Goal: Transaction & Acquisition: Purchase product/service

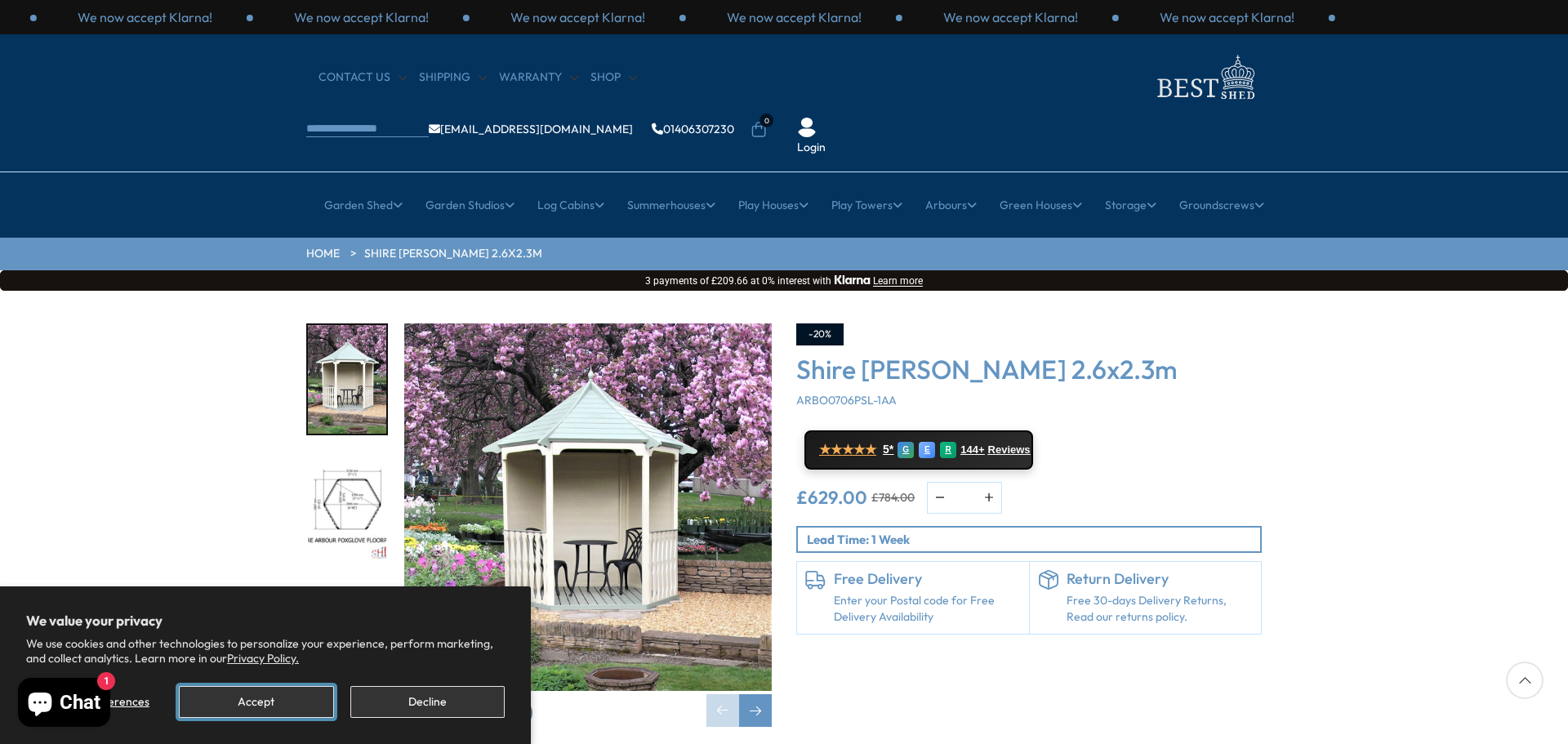
click at [236, 704] on button "Accept" at bounding box center [256, 702] width 155 height 32
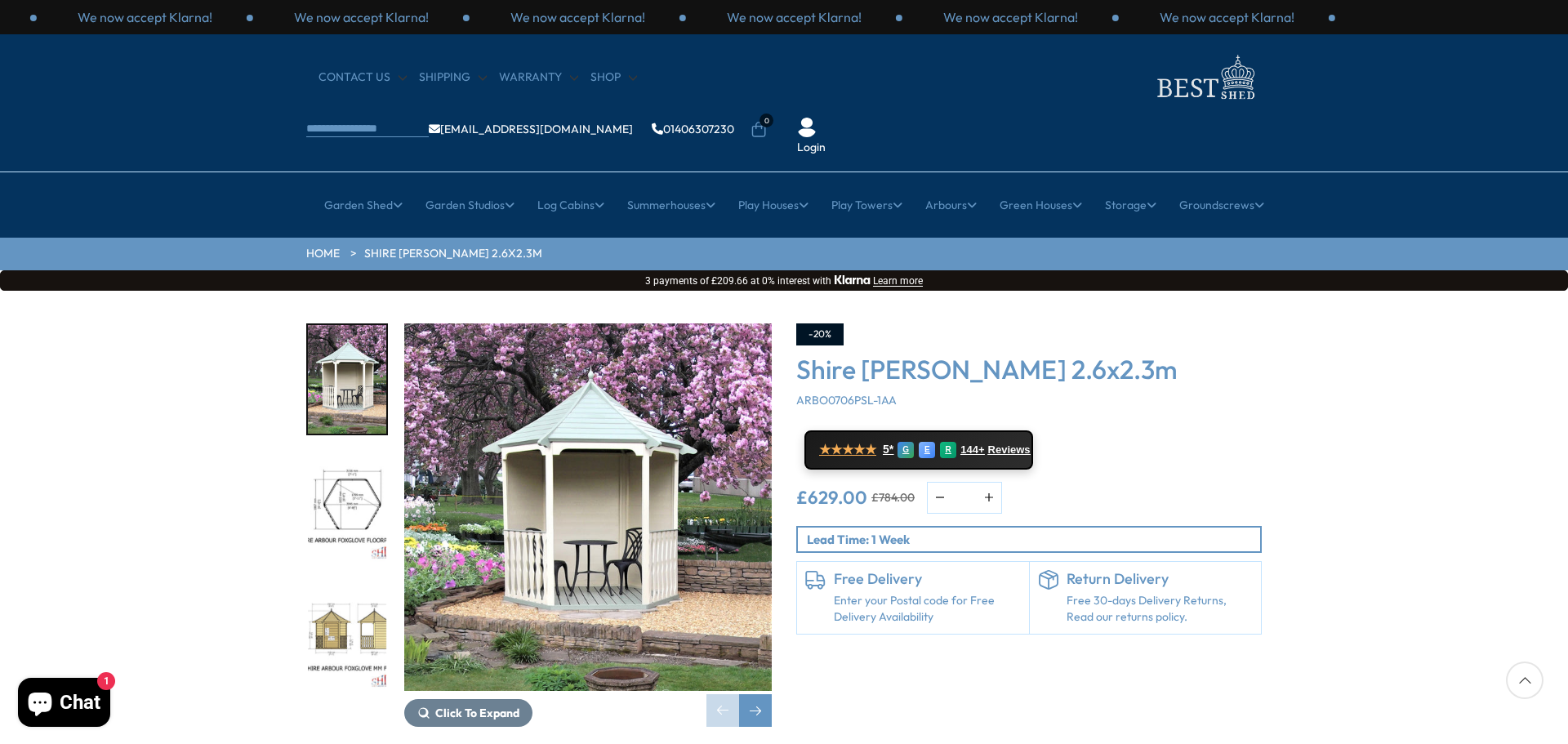
click at [364, 453] on img "2 / 8" at bounding box center [346, 508] width 78 height 109
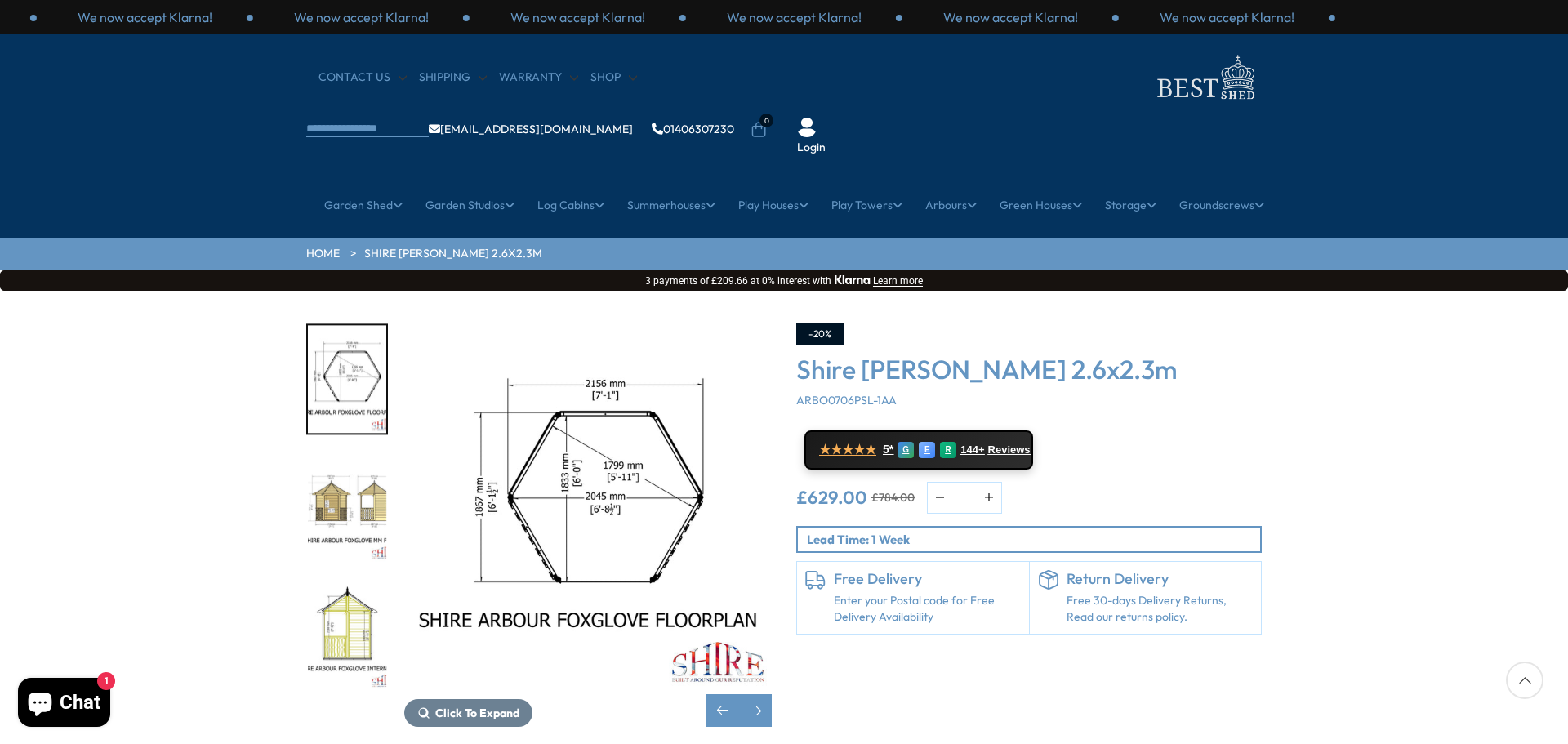
click at [367, 472] on img "3 / 8" at bounding box center [346, 508] width 78 height 109
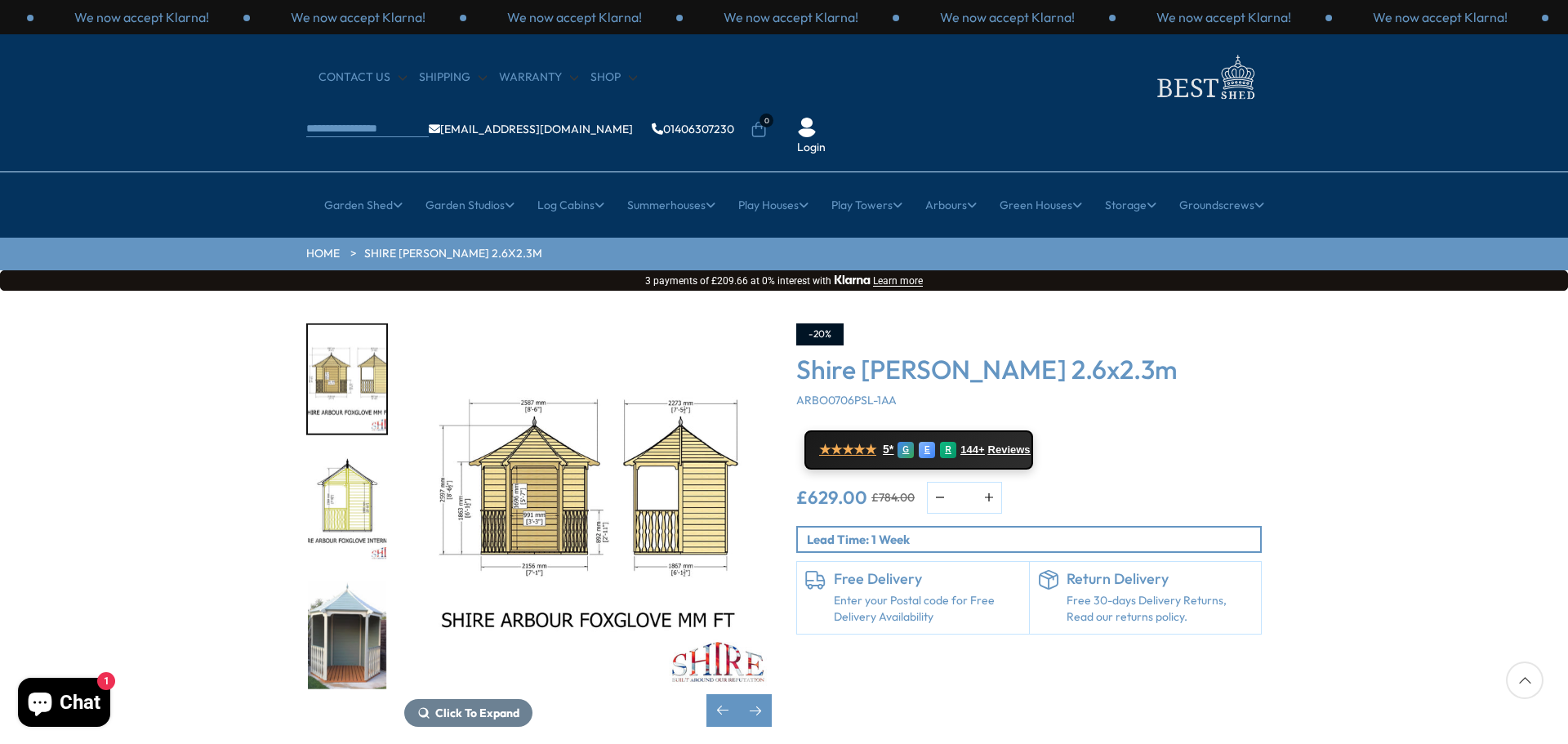
click at [367, 472] on img "4 / 8" at bounding box center [346, 508] width 78 height 109
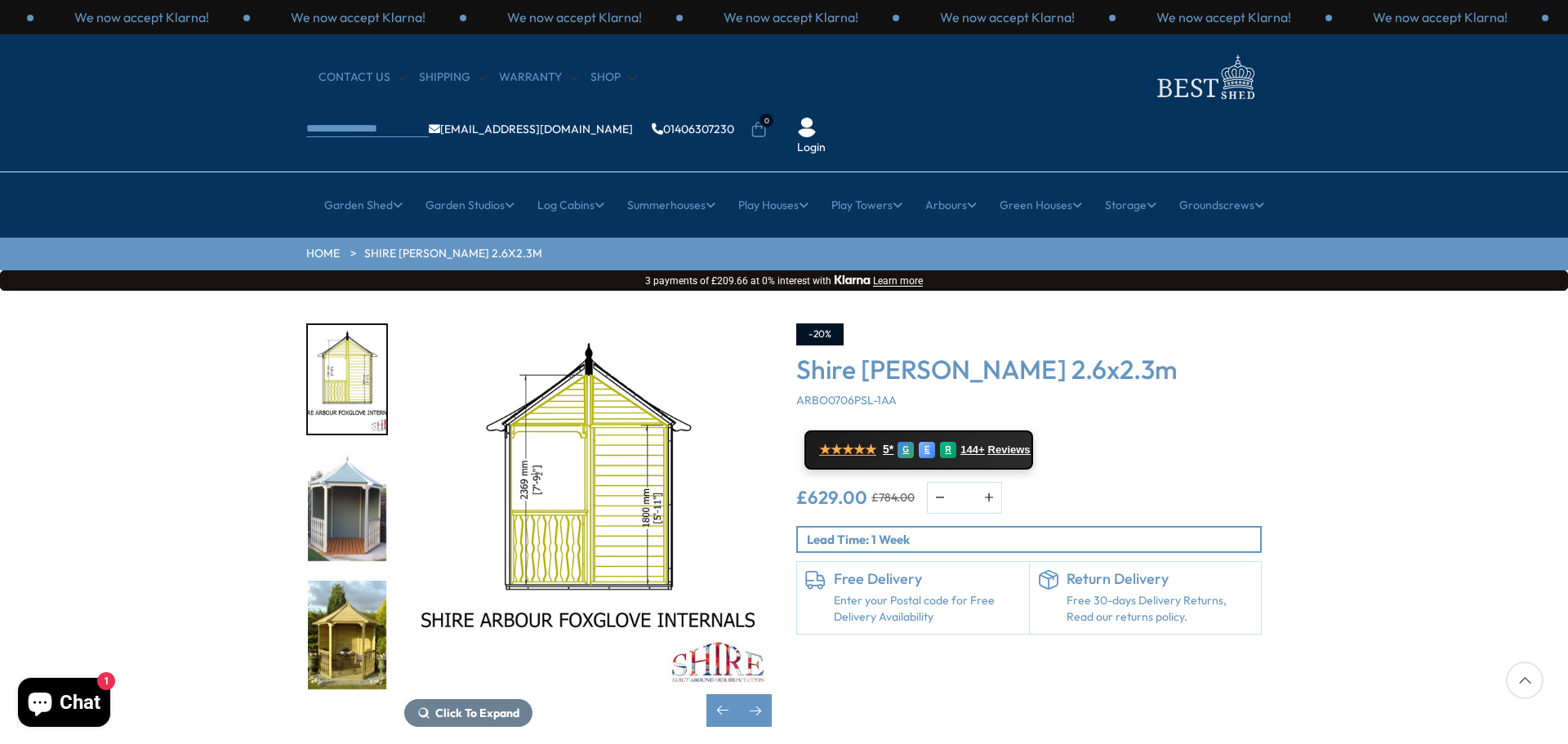
click at [367, 472] on img "5 / 8" at bounding box center [346, 508] width 78 height 109
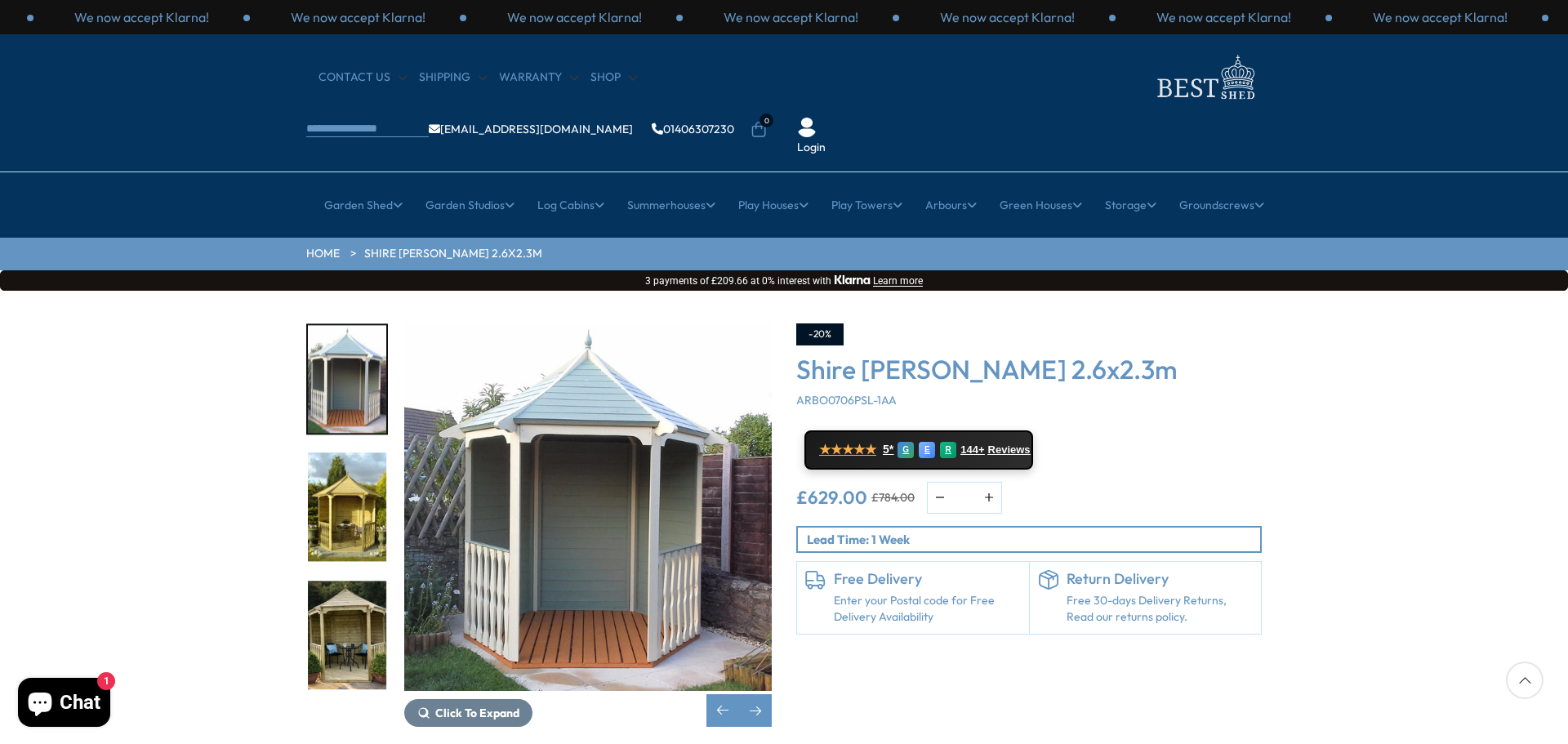
click at [367, 472] on img "6 / 8" at bounding box center [346, 508] width 78 height 109
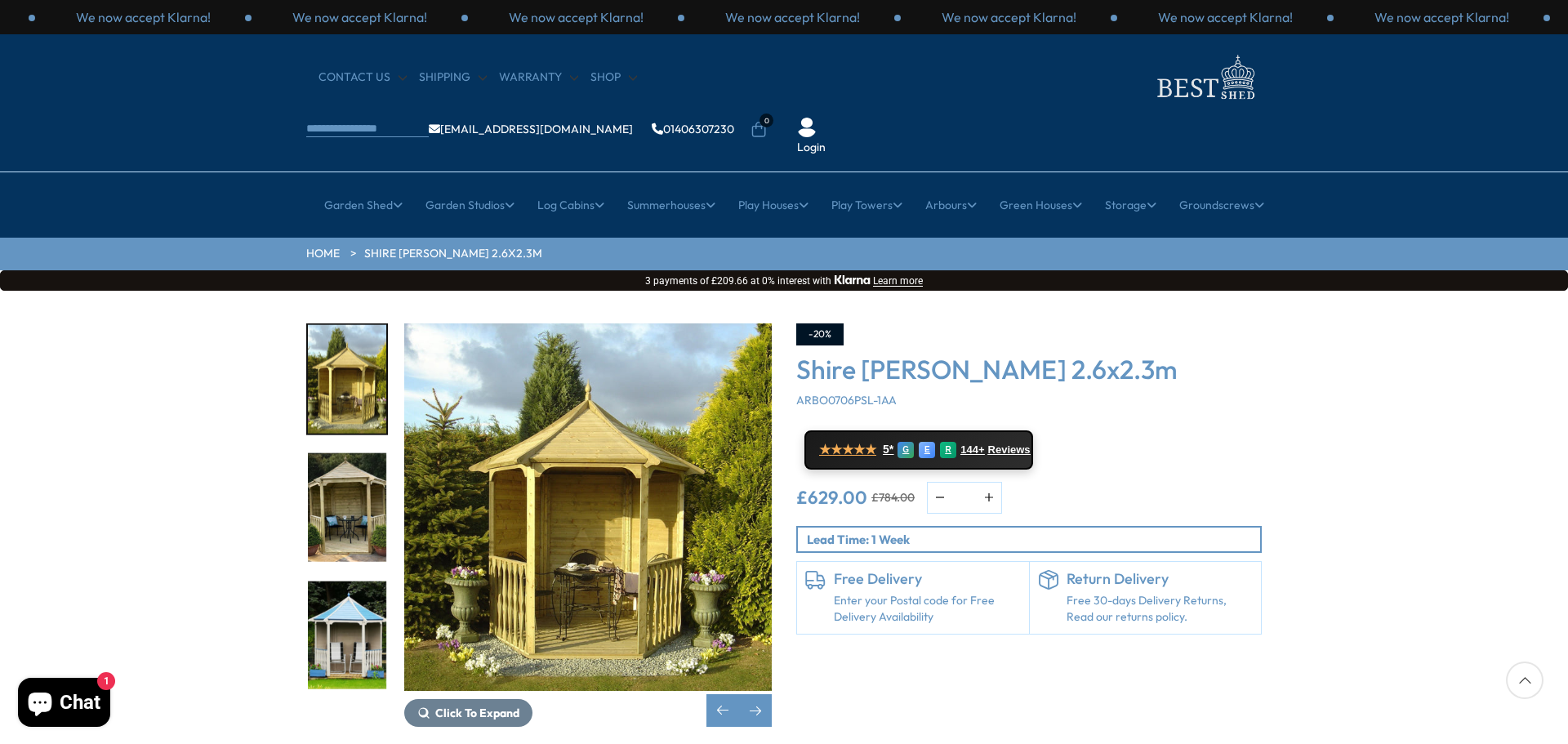
click at [367, 472] on img "7 / 8" at bounding box center [346, 508] width 78 height 109
